Goal: Task Accomplishment & Management: Complete application form

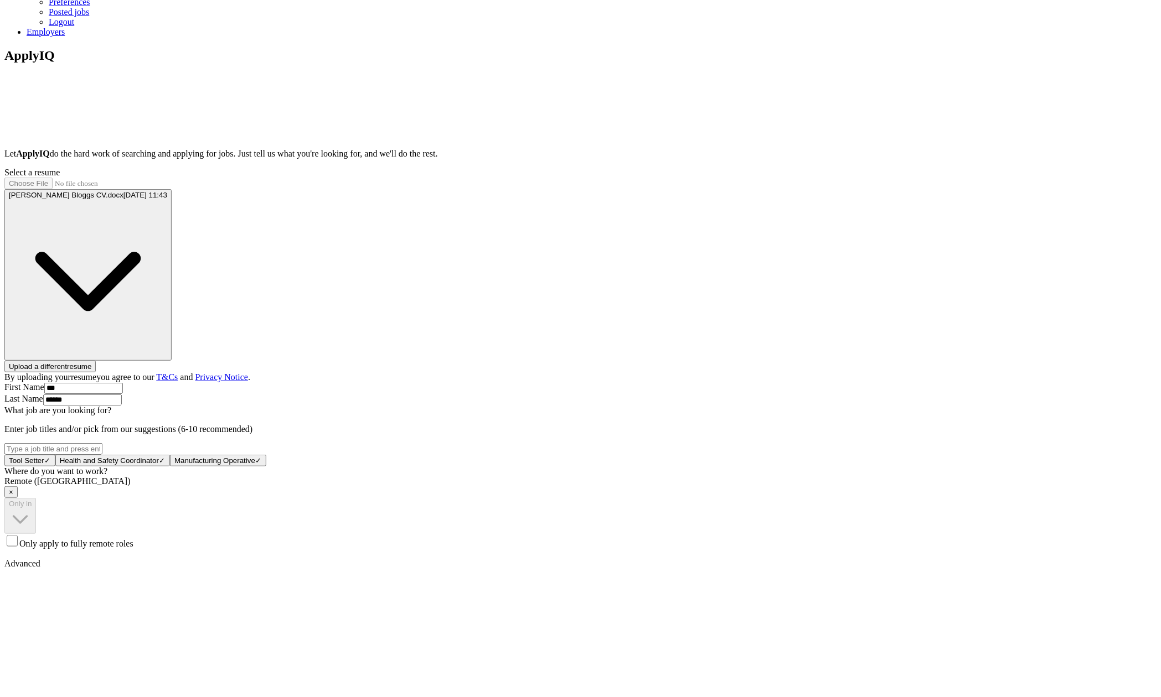
scroll to position [94, 0]
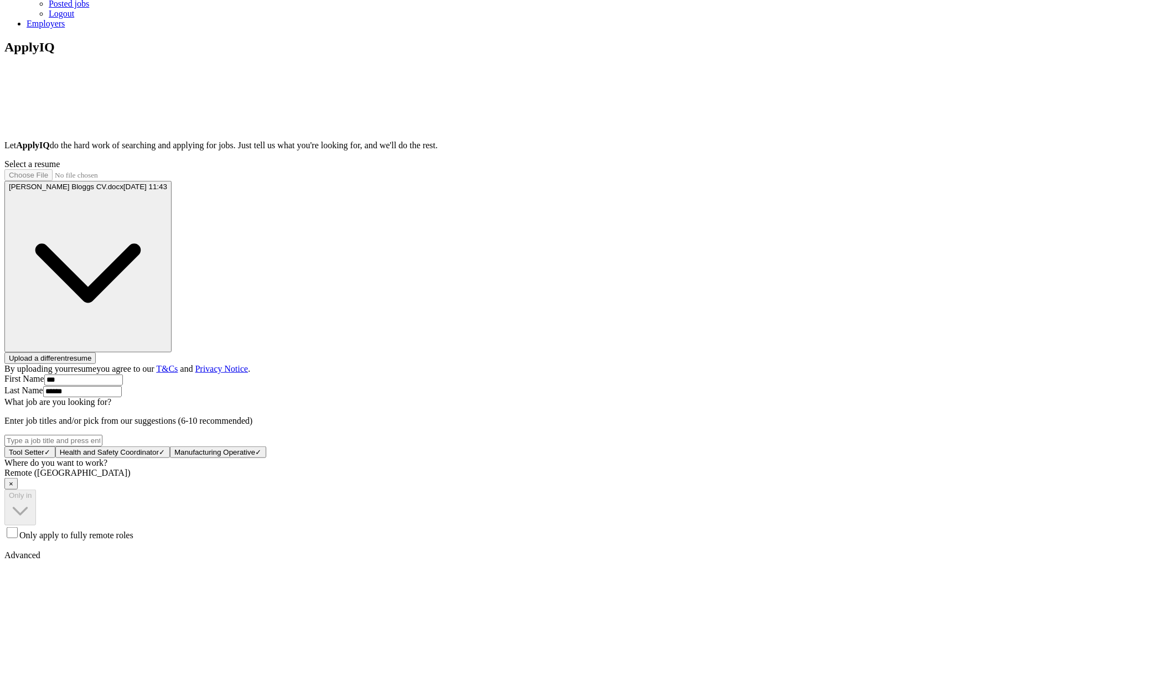
click at [521, 468] on div "Remote ([GEOGRAPHIC_DATA]) ×" at bounding box center [580, 479] width 1152 height 22
click at [520, 470] on div "Remote ([GEOGRAPHIC_DATA]) ×" at bounding box center [580, 479] width 1152 height 22
click at [509, 470] on div "Remote ([GEOGRAPHIC_DATA]) ×" at bounding box center [580, 479] width 1152 height 22
click at [13, 480] on span "×" at bounding box center [11, 484] width 4 height 8
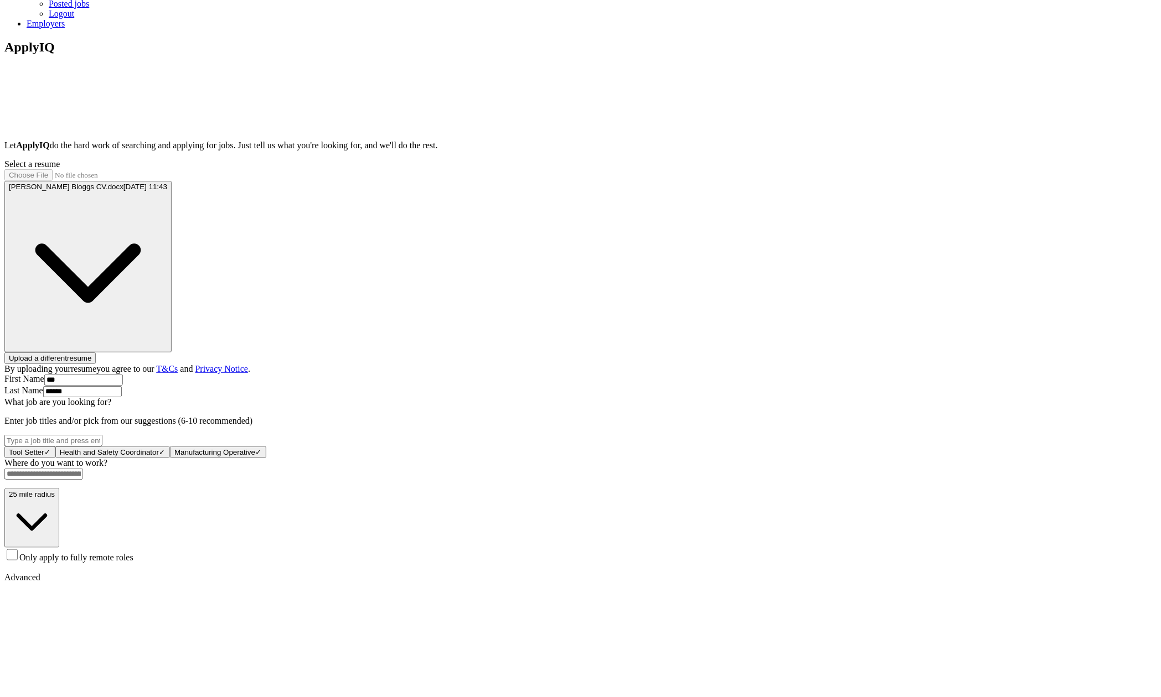
drag, startPoint x: 976, startPoint y: 460, endPoint x: 960, endPoint y: 459, distance: 16.1
click at [83, 469] on input at bounding box center [43, 474] width 79 height 11
click at [133, 563] on span "Only apply to fully remote roles" at bounding box center [76, 567] width 114 height 9
